Goal: Check status: Check status

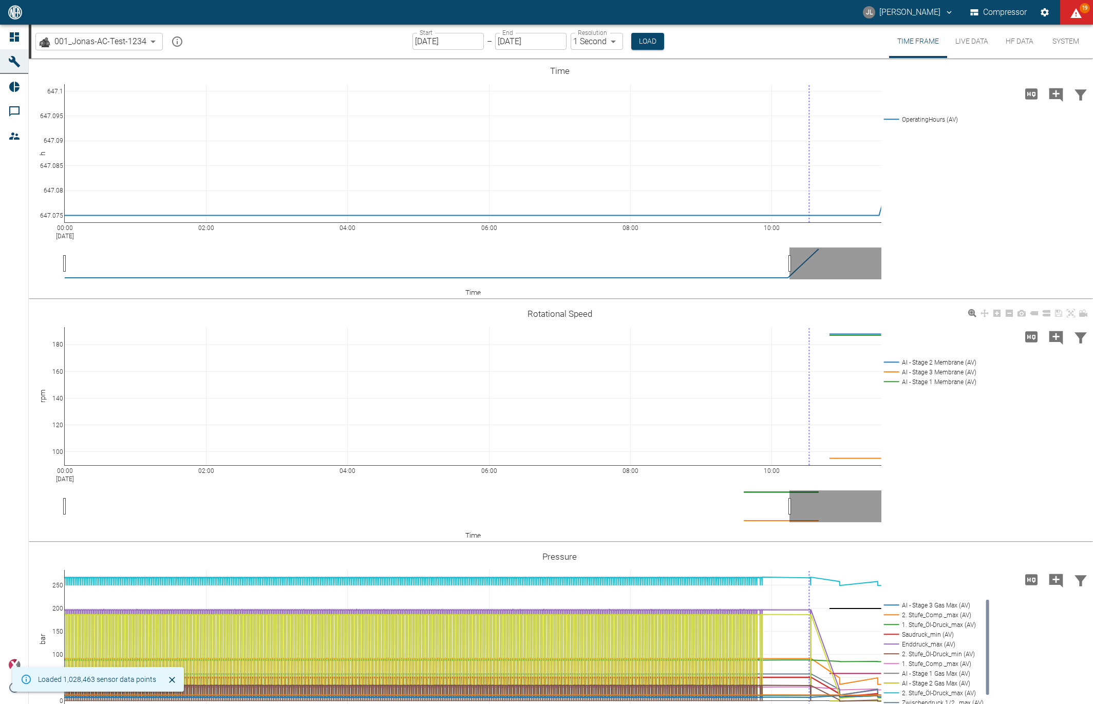
scroll to position [244, 0]
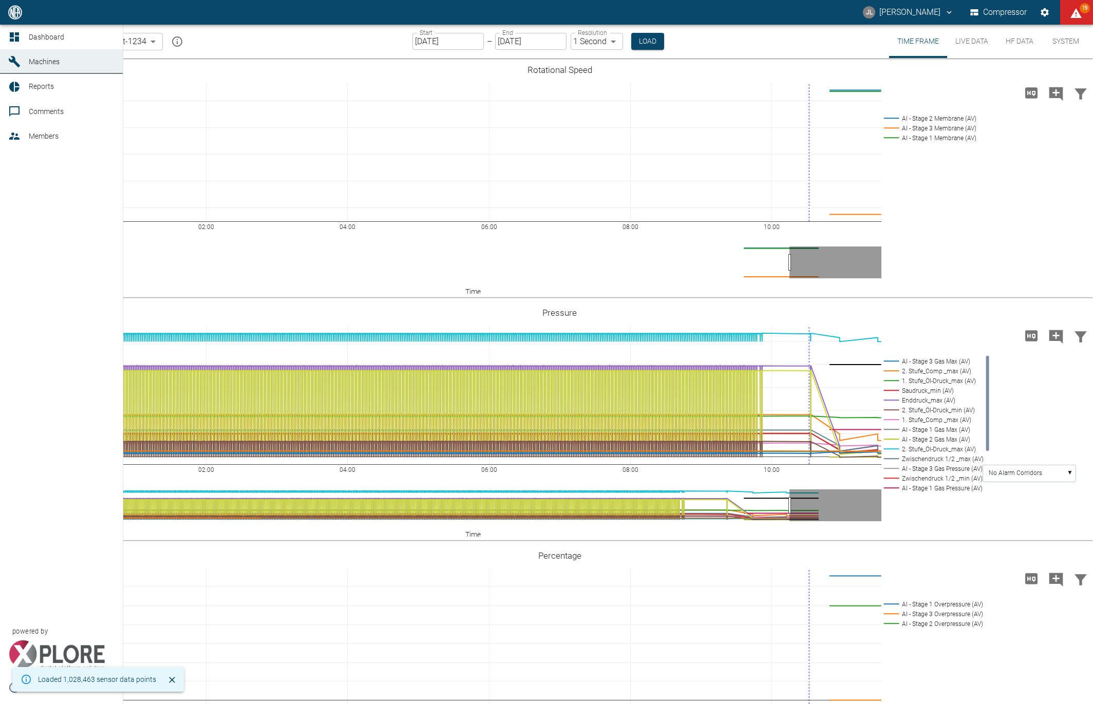
click at [8, 35] on link "Dashboard" at bounding box center [61, 37] width 123 height 25
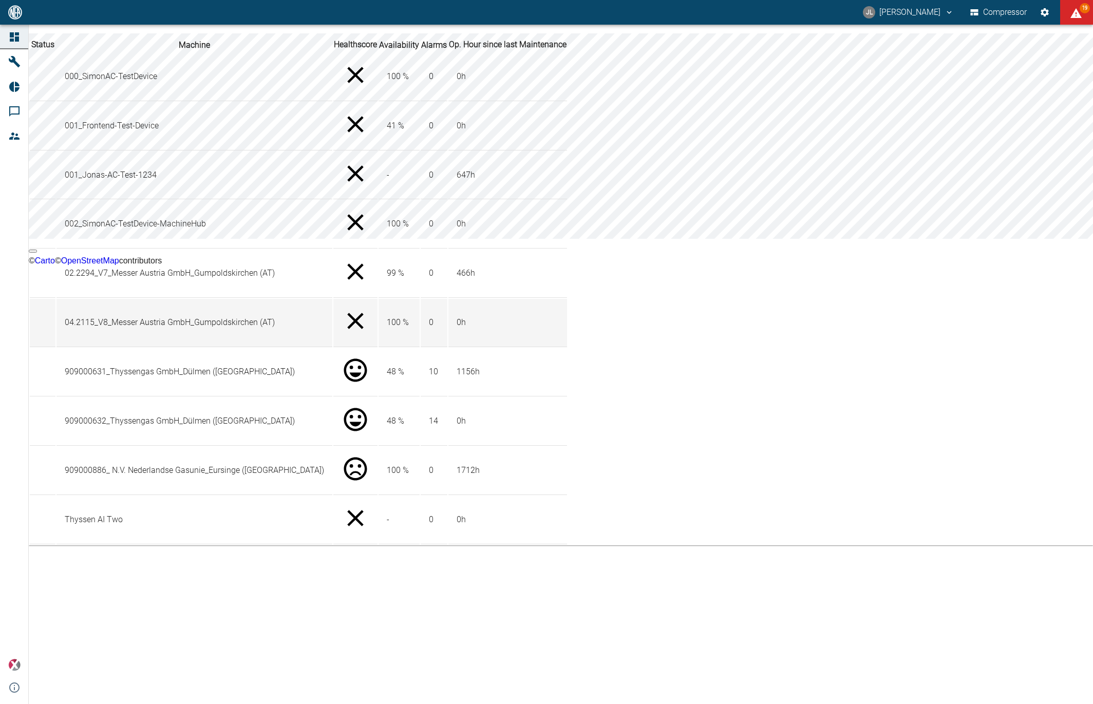
click at [236, 347] on td "04.2115_V8_Messer Austria GmbH_Gumpoldskirchen (AT)" at bounding box center [194, 323] width 276 height 48
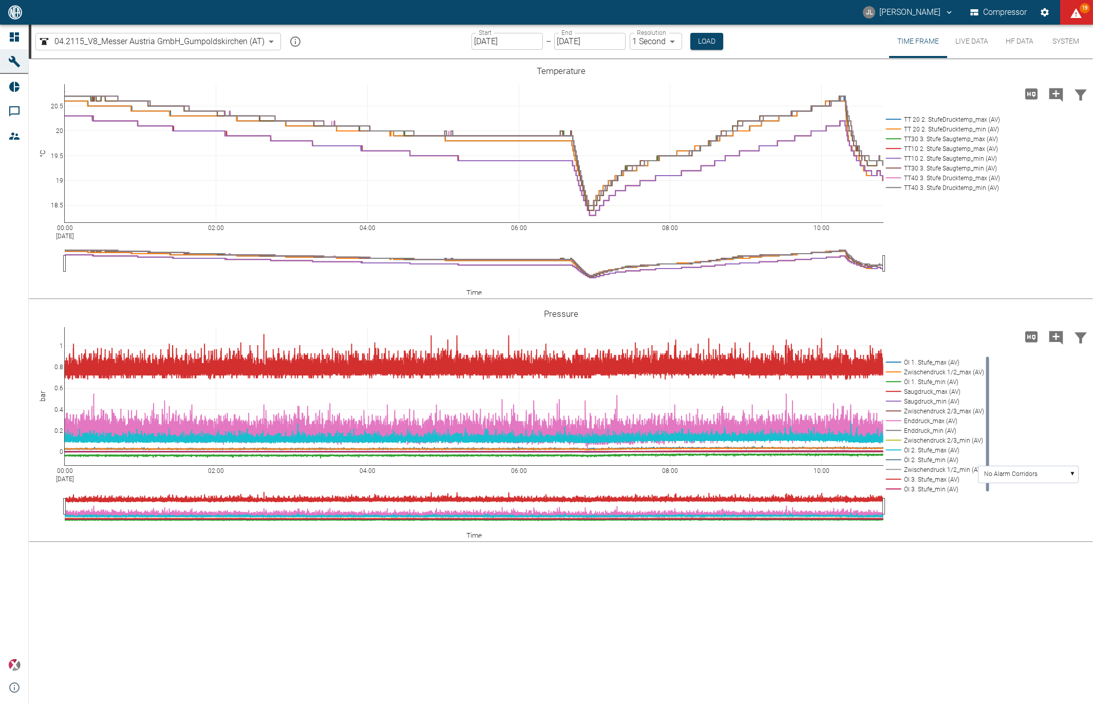
click at [484, 40] on input "[DATE]" at bounding box center [506, 41] width 71 height 17
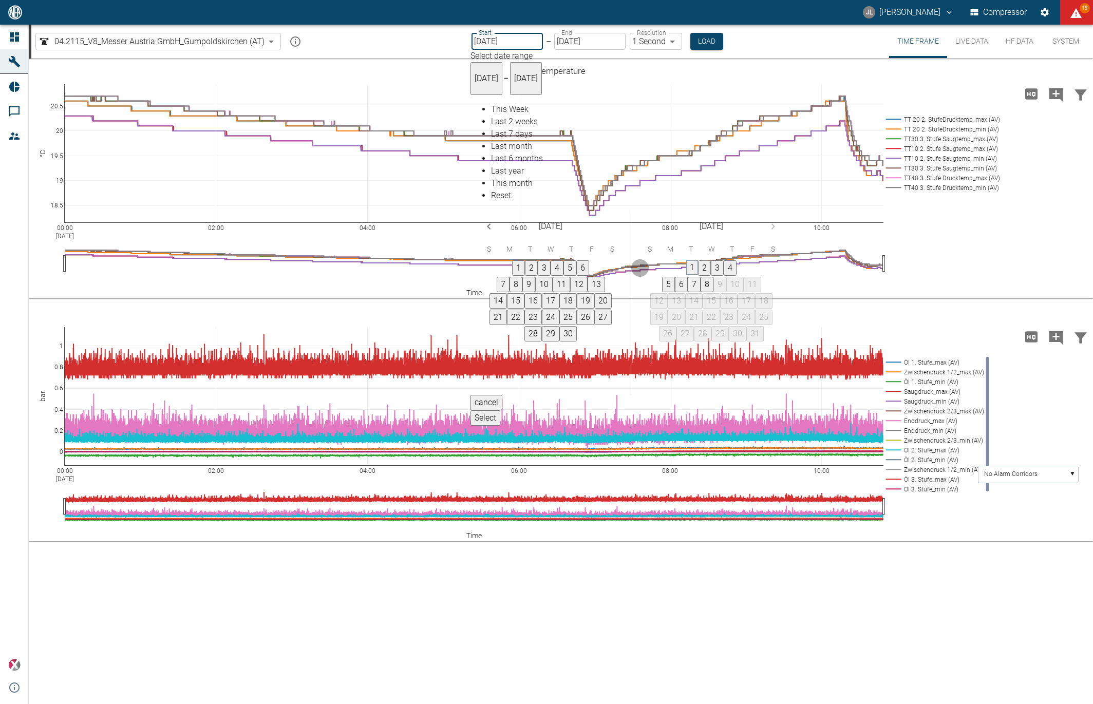
click at [698, 260] on button "1" at bounding box center [692, 267] width 12 height 14
type input "[DATE]"
type input "2min"
click at [499, 410] on button "Select" at bounding box center [484, 417] width 30 height 15
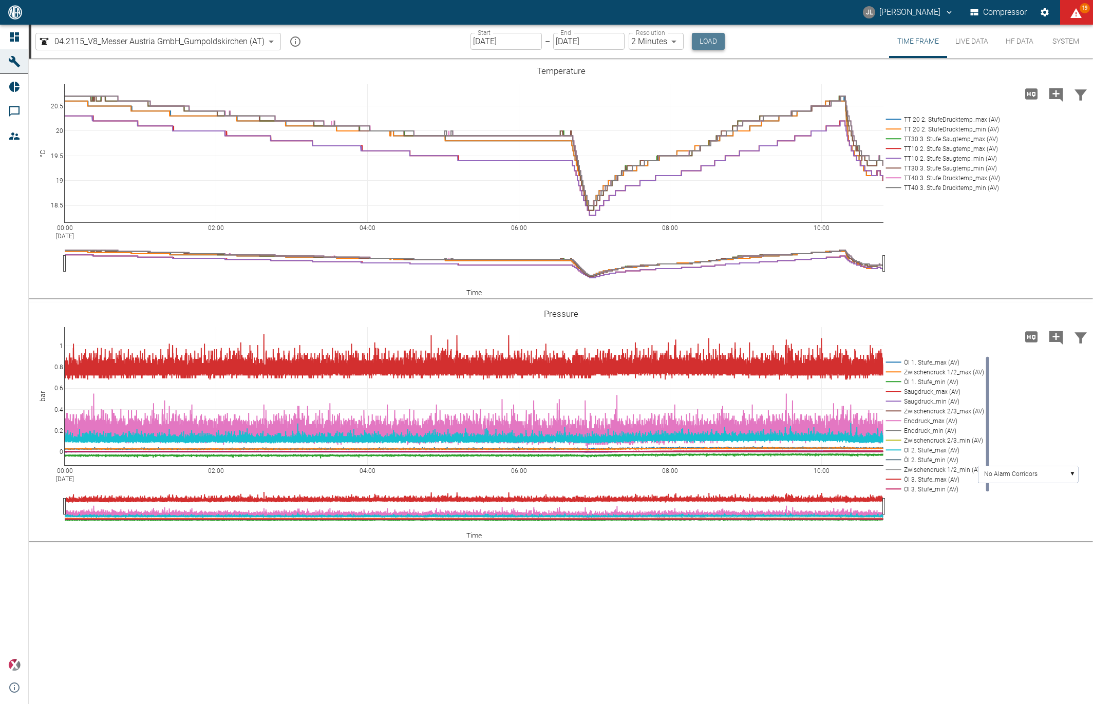
click at [708, 43] on button "Load" at bounding box center [708, 41] width 33 height 17
